Goal: Task Accomplishment & Management: Manage account settings

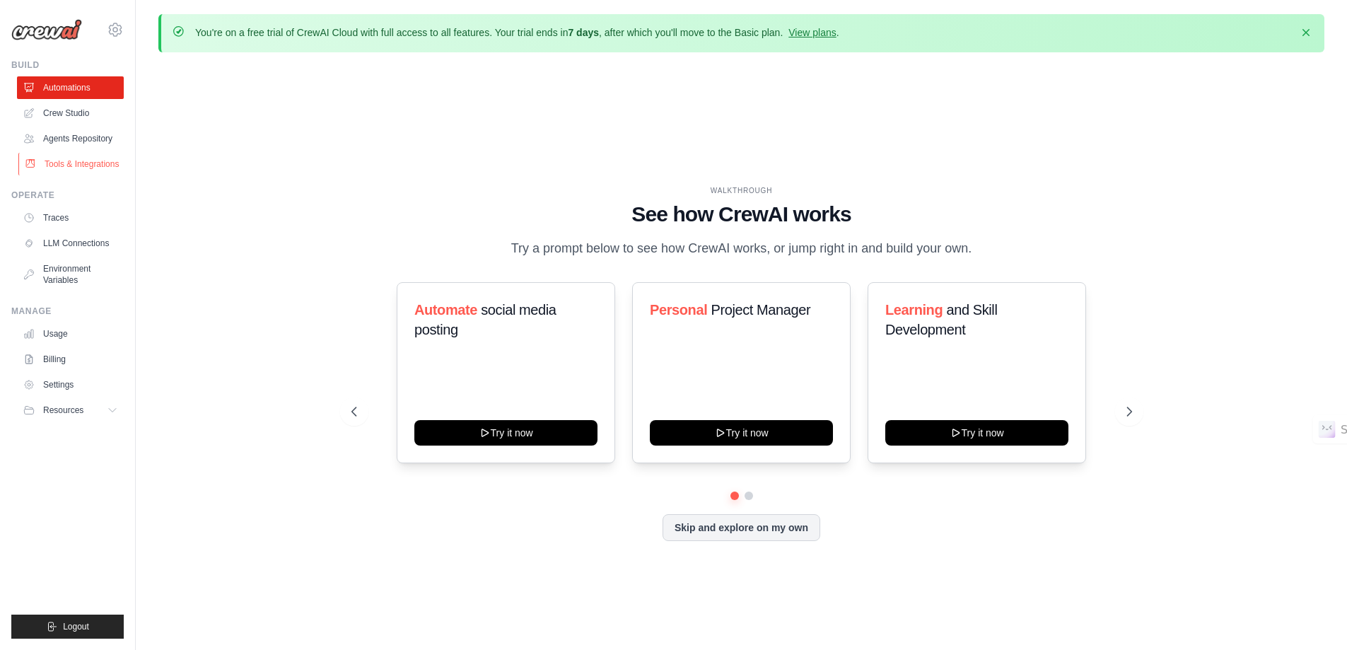
click at [61, 165] on link "Tools & Integrations" at bounding box center [71, 164] width 107 height 23
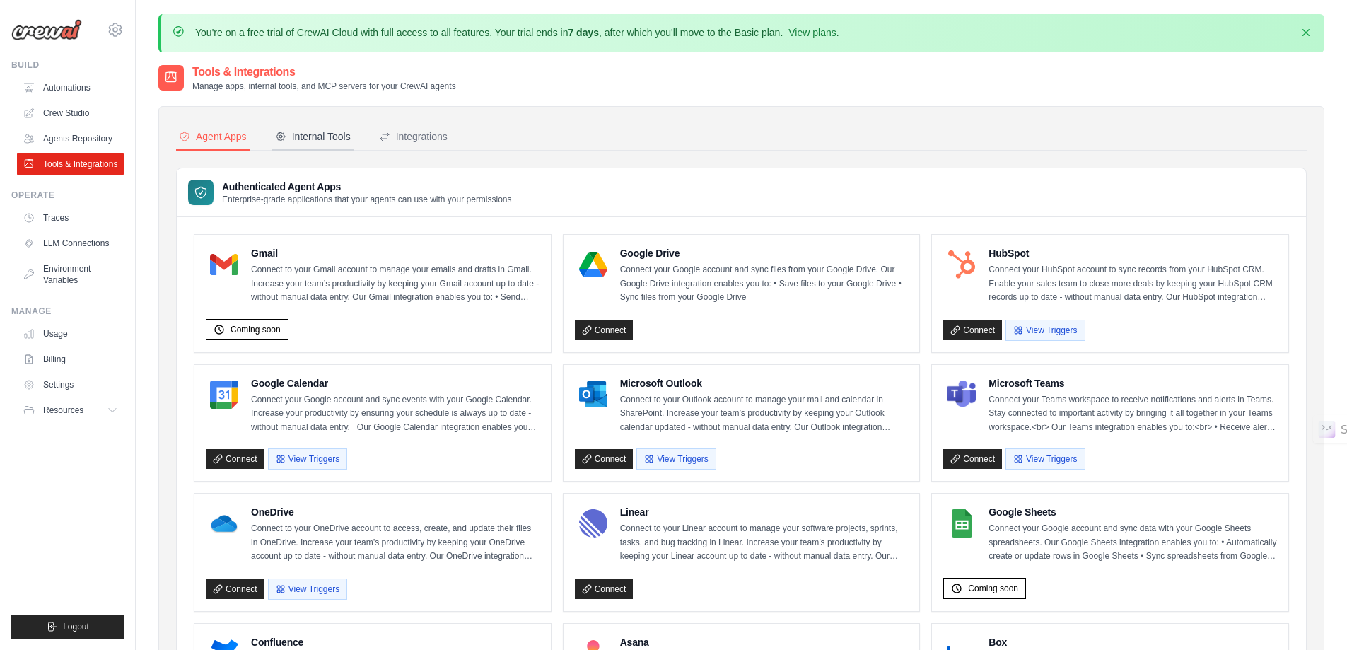
click at [307, 136] on div "Internal Tools" at bounding box center [313, 136] width 76 height 14
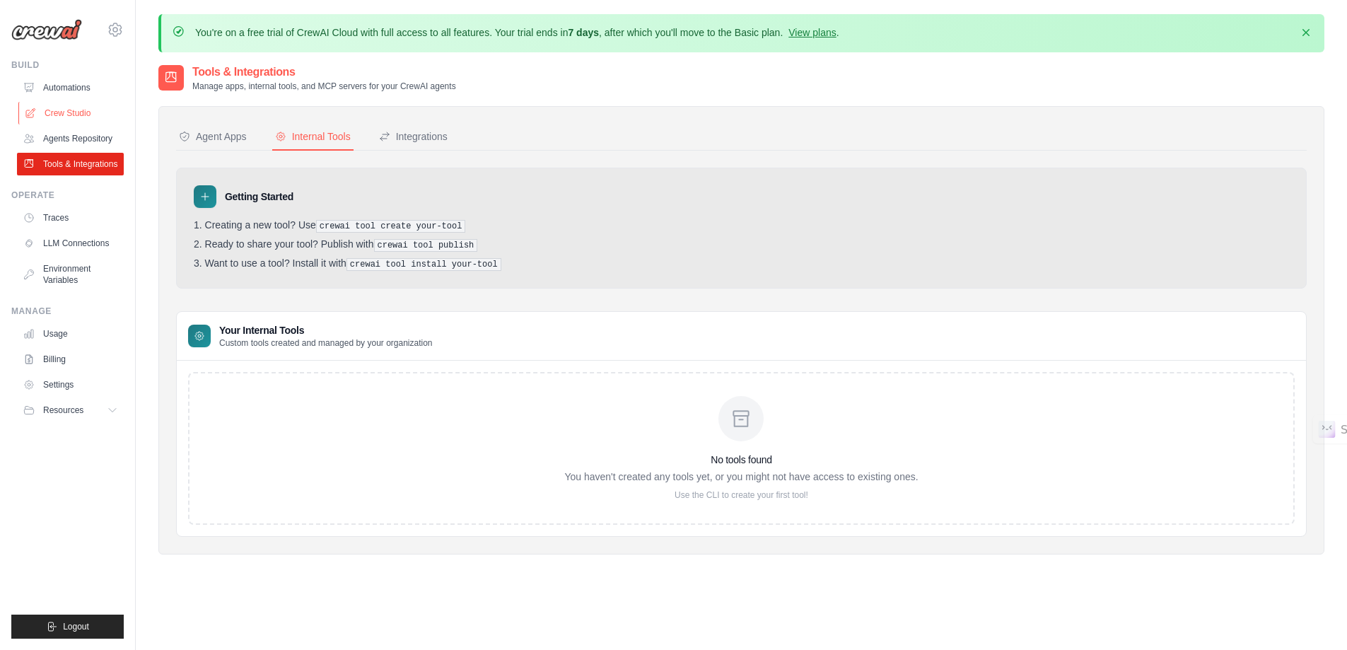
click at [68, 109] on link "Crew Studio" at bounding box center [71, 113] width 107 height 23
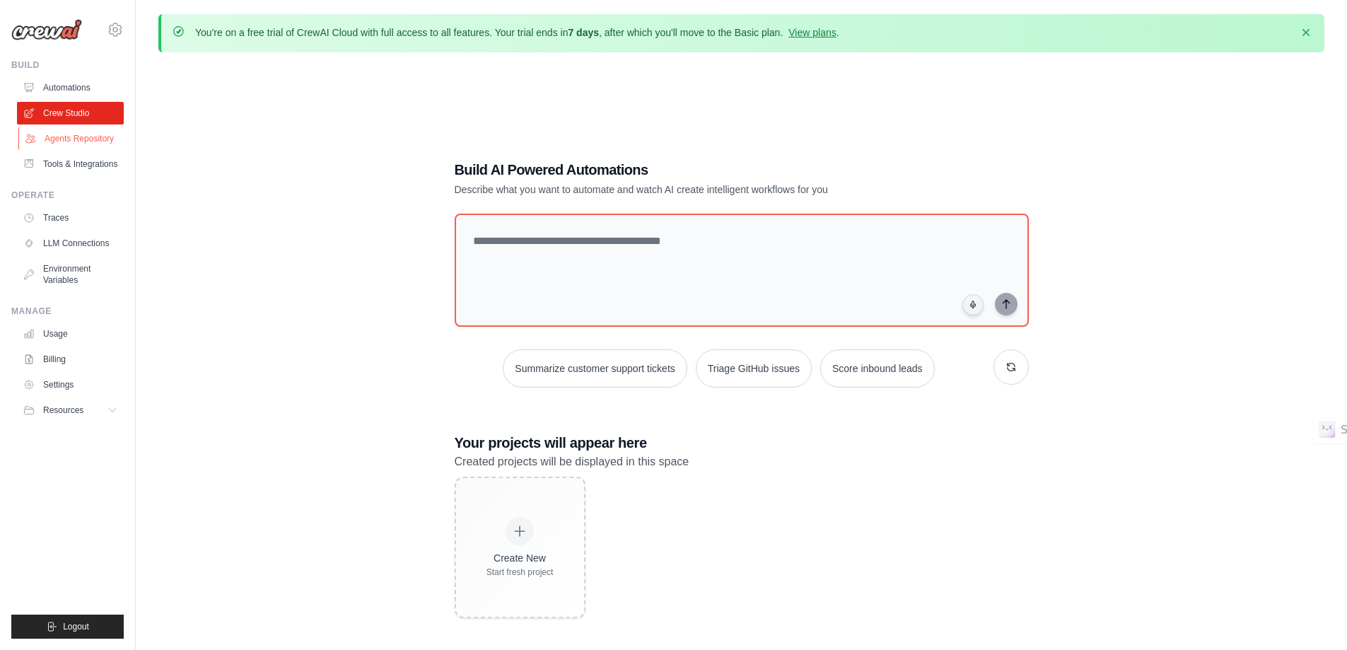
click at [63, 137] on link "Agents Repository" at bounding box center [71, 138] width 107 height 23
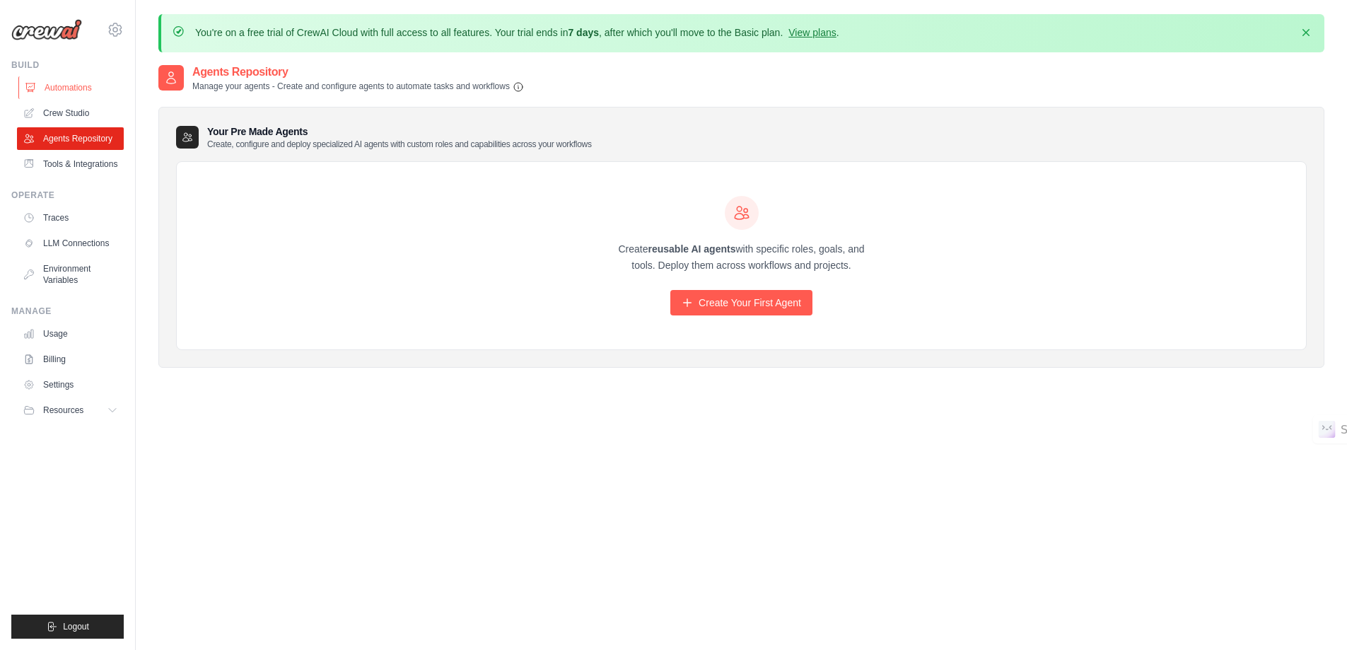
click at [62, 91] on link "Automations" at bounding box center [71, 87] width 107 height 23
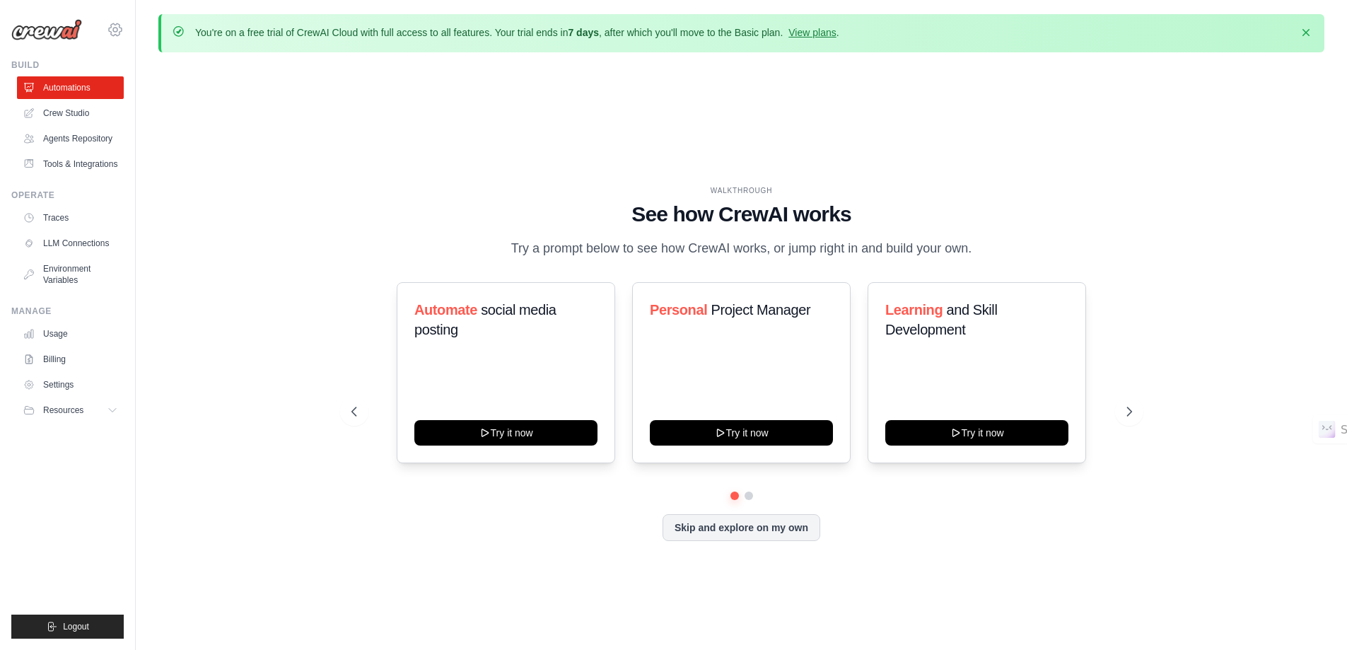
click at [110, 33] on icon at bounding box center [115, 29] width 17 height 17
click at [170, 90] on span "Settings" at bounding box center [175, 88] width 112 height 14
